Goal: Information Seeking & Learning: Compare options

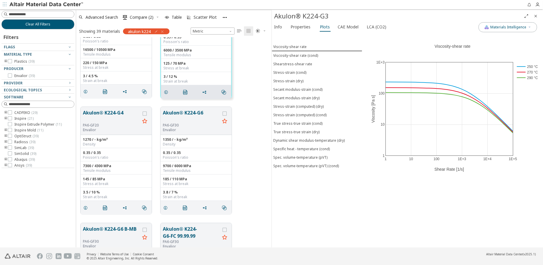
scroll to position [80, 0]
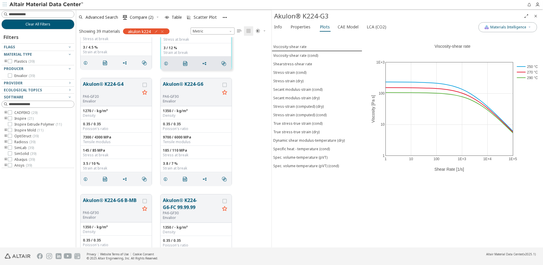
drag, startPoint x: 166, startPoint y: 179, endPoint x: 210, endPoint y: 186, distance: 45.0
click at [166, 179] on icon "grid" at bounding box center [165, 179] width 5 height 5
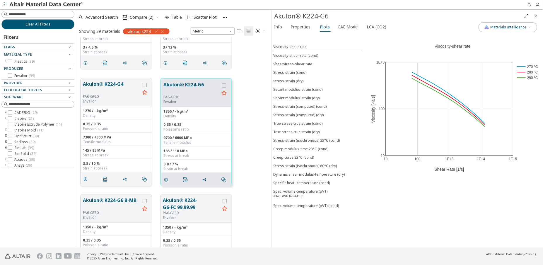
click at [85, 179] on icon "grid" at bounding box center [85, 179] width 5 height 5
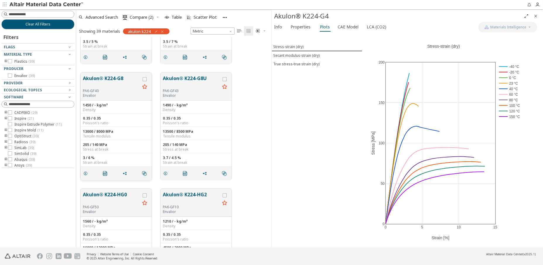
scroll to position [559, 0]
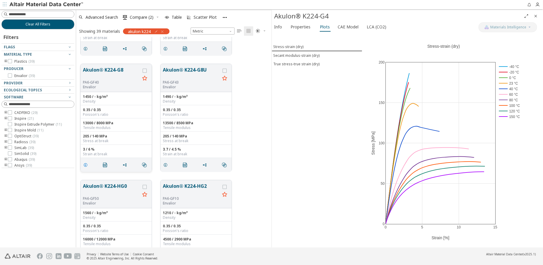
click at [85, 164] on icon "grid" at bounding box center [85, 164] width 5 height 5
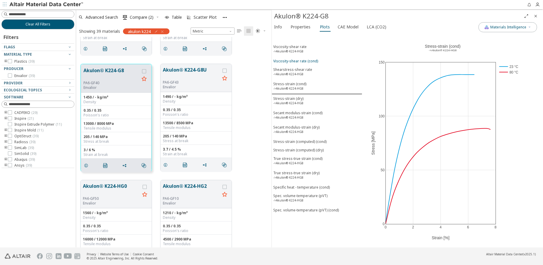
click at [302, 60] on div "Viscosity-shear rate (cond)" at bounding box center [295, 61] width 45 height 5
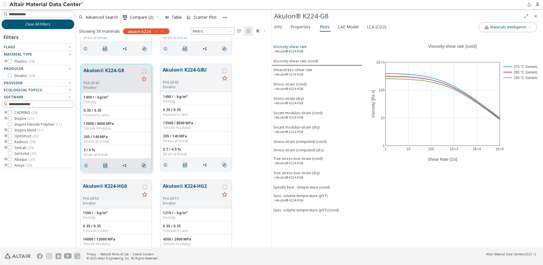
click at [296, 48] on div "Viscosity-shear rate ->Akulon® K224-HG8" at bounding box center [289, 49] width 33 height 11
